Goal: Navigation & Orientation: Find specific page/section

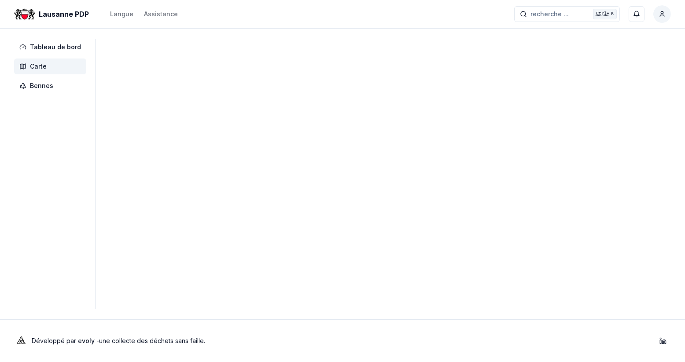
click at [44, 65] on span "Carte" at bounding box center [38, 66] width 17 height 9
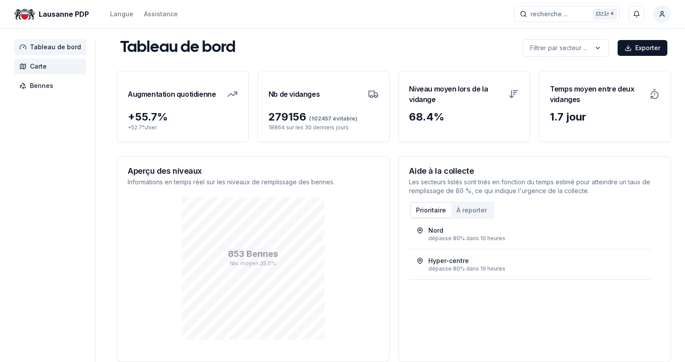
click at [42, 68] on span "Carte" at bounding box center [38, 66] width 17 height 9
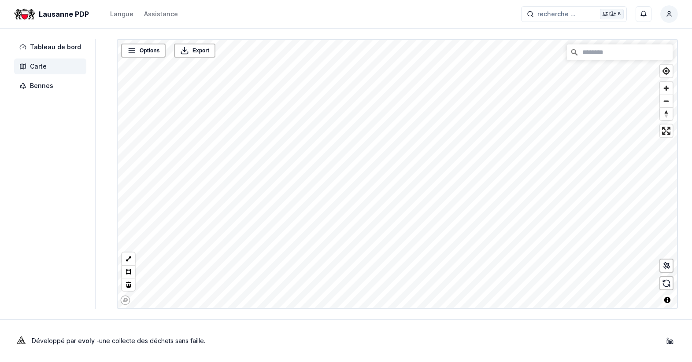
click at [453, 314] on div "Lausanne PDP Langue Assistance recherche ... recherche ... Ctrl+ K Christian Mo…" at bounding box center [346, 181] width 692 height 362
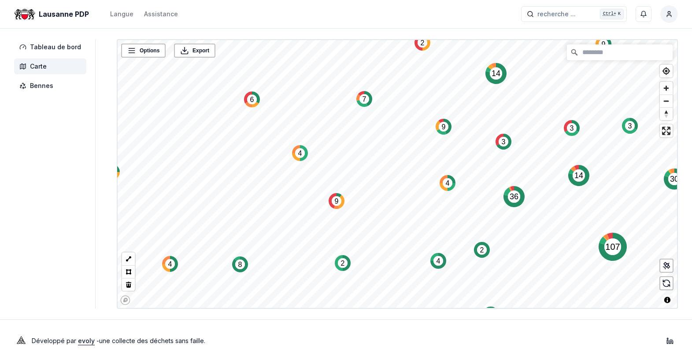
click at [673, 18] on html "Lausanne PDP Langue Assistance recherche ... recherche ... Ctrl+ K Christian Mo…" at bounding box center [346, 181] width 692 height 362
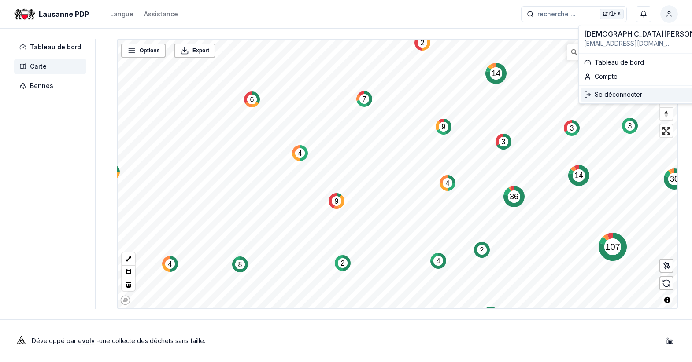
click at [610, 96] on div "Se déconnecter" at bounding box center [652, 95] width 145 height 14
